Goal: Task Accomplishment & Management: Manage account settings

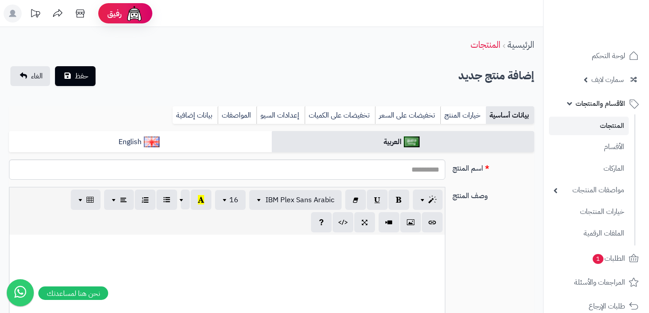
select select
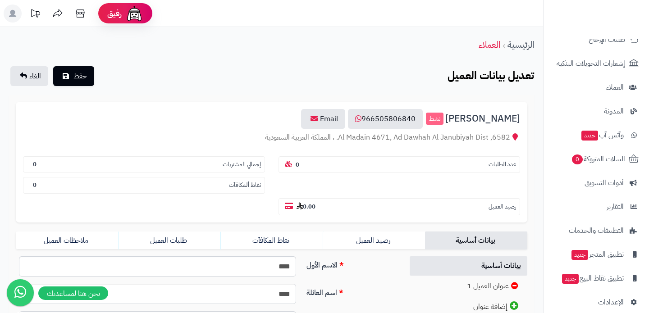
scroll to position [147, 0]
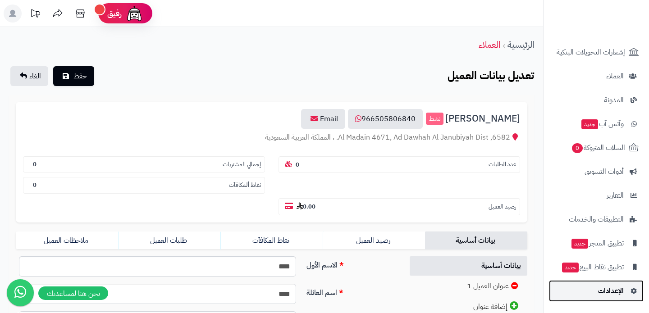
click at [592, 291] on link "الإعدادات" at bounding box center [596, 291] width 95 height 22
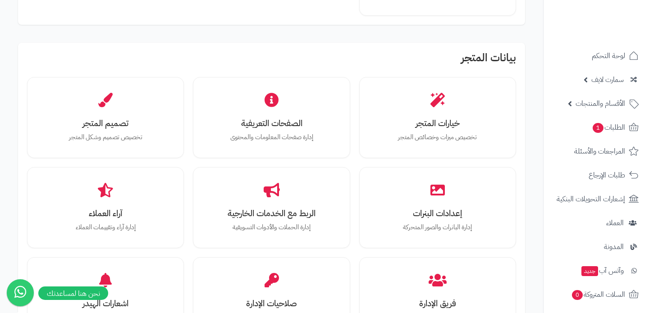
scroll to position [238, 0]
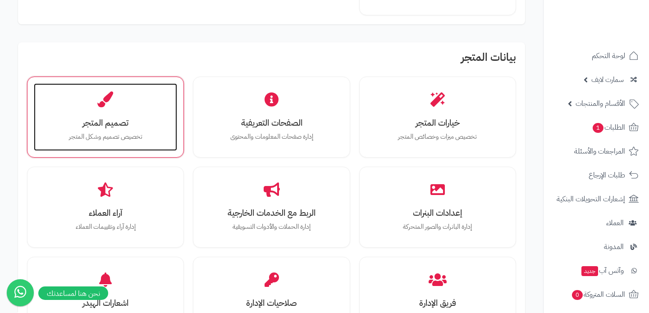
click at [118, 99] on div "تصميم المتجر تخصيص تصميم وشكل المتجر" at bounding box center [105, 117] width 143 height 68
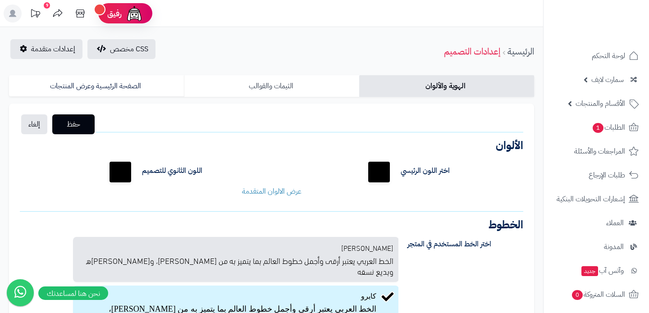
click at [296, 80] on link "الثيمات والقوالب" at bounding box center [271, 86] width 175 height 22
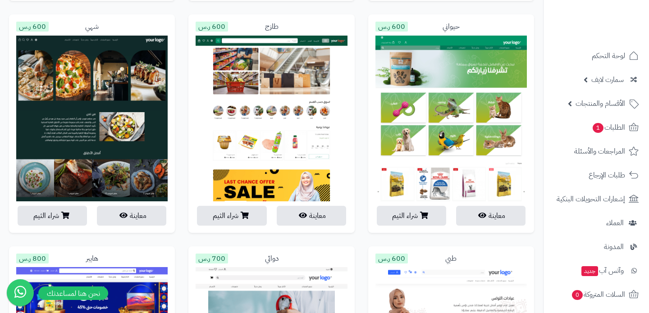
scroll to position [1043, 0]
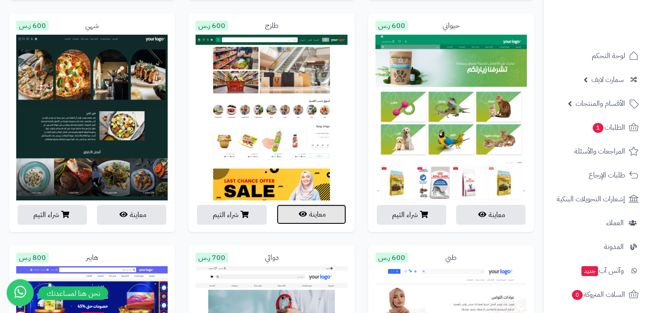
click at [296, 215] on button "معاينة" at bounding box center [311, 215] width 69 height 20
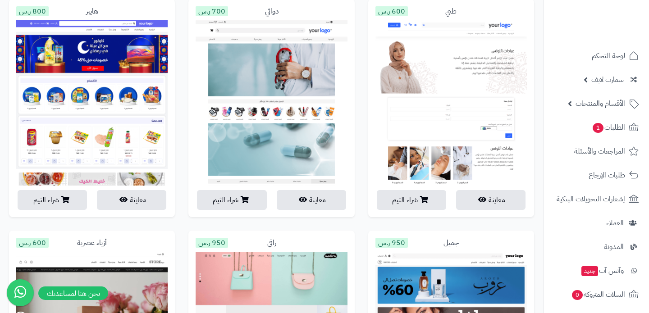
scroll to position [1290, 0]
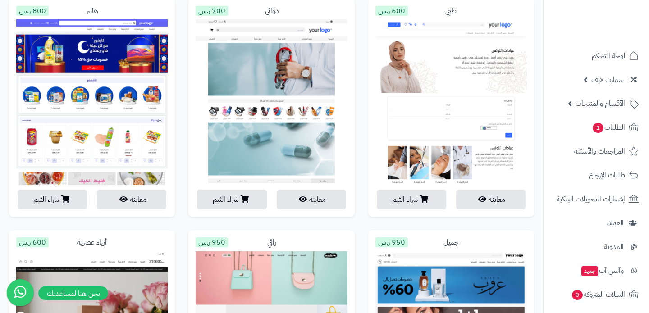
click at [132, 137] on img at bounding box center [91, 227] width 151 height 417
click at [124, 208] on button "معاينة" at bounding box center [131, 199] width 69 height 20
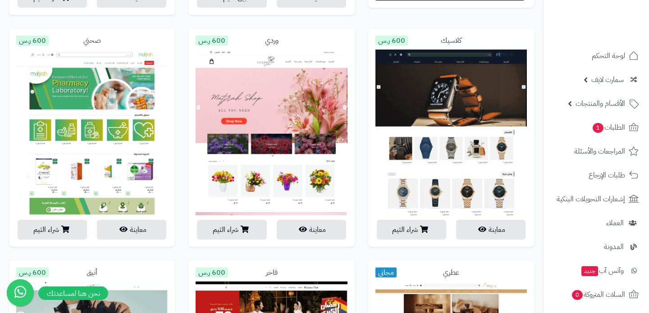
scroll to position [0, 0]
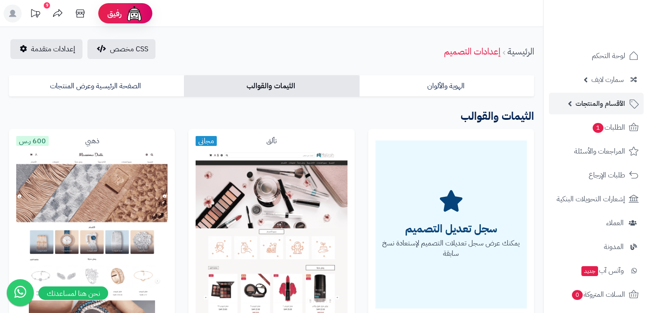
click at [615, 103] on span "الأقسام والمنتجات" at bounding box center [600, 103] width 50 height 13
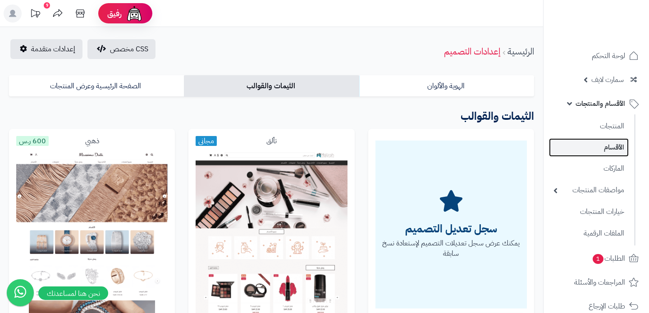
click at [611, 155] on link "الأقسام" at bounding box center [589, 147] width 80 height 18
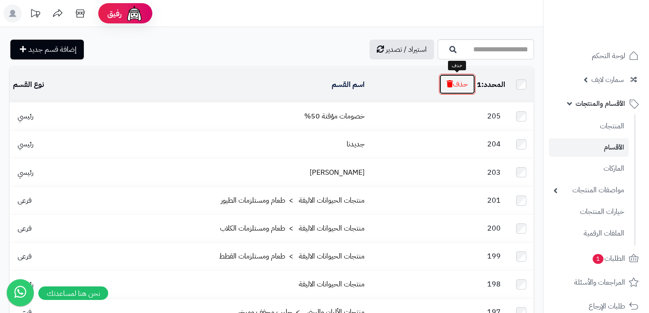
click at [450, 83] on icon "button" at bounding box center [449, 83] width 6 height 7
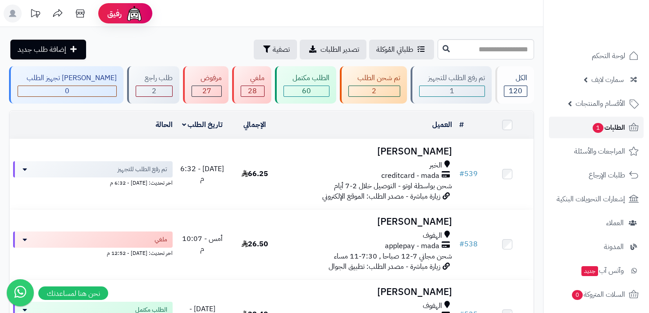
click at [598, 129] on span "1" at bounding box center [597, 128] width 11 height 10
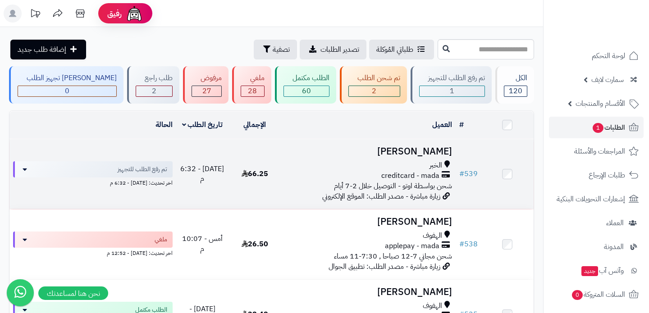
click at [448, 147] on h3 "[PERSON_NAME]" at bounding box center [367, 151] width 167 height 10
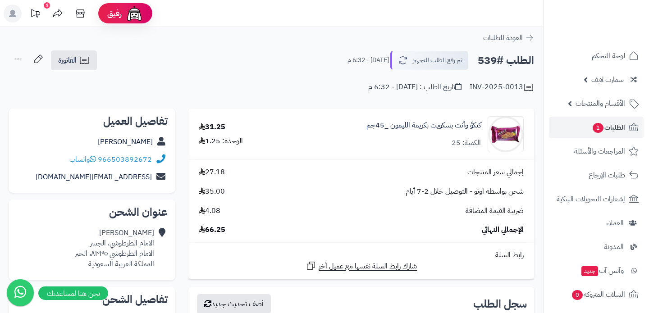
click at [448, 147] on div "كتكوً وأنت بسكويت بكريمة الليمون _45جم الكمية: 25" at bounding box center [423, 134] width 114 height 28
click at [568, 132] on link "الطلبات 1" at bounding box center [596, 128] width 95 height 22
